Goal: Navigation & Orientation: Find specific page/section

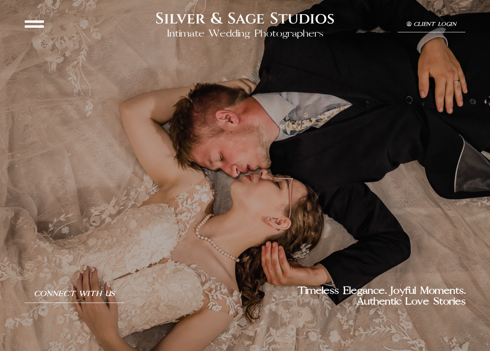
click at [36, 21] on icon at bounding box center [34, 23] width 19 height 19
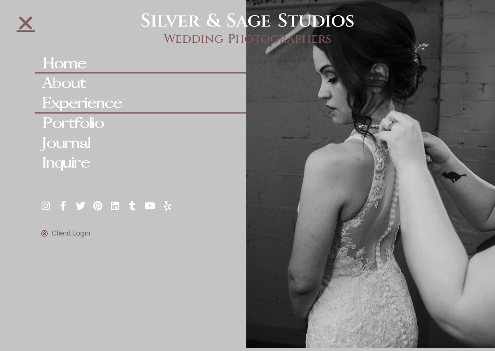
click at [75, 104] on link "Experience" at bounding box center [141, 104] width 212 height 20
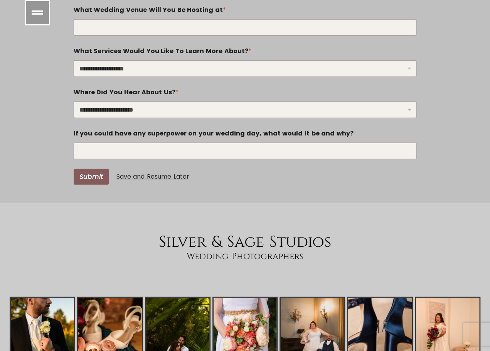
scroll to position [3940, 0]
